Goal: Information Seeking & Learning: Learn about a topic

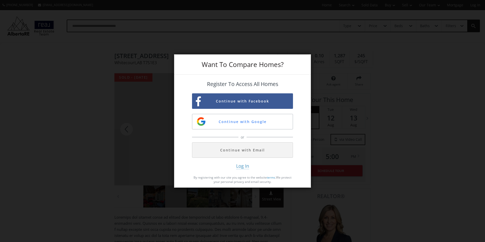
click at [110, 161] on div "Want To Compare Homes? Register To Access All Homes Continue with Facebook Cont…" at bounding box center [242, 121] width 485 height 242
click at [379, 81] on div "Want To Compare Homes? Register To Access All Homes Continue with Facebook Cont…" at bounding box center [242, 121] width 485 height 242
drag, startPoint x: 136, startPoint y: 156, endPoint x: 136, endPoint y: 167, distance: 10.9
click at [136, 167] on div "Want To Compare Homes? Register To Access All Homes Continue with Facebook Cont…" at bounding box center [242, 121] width 485 height 242
